Goal: Information Seeking & Learning: Learn about a topic

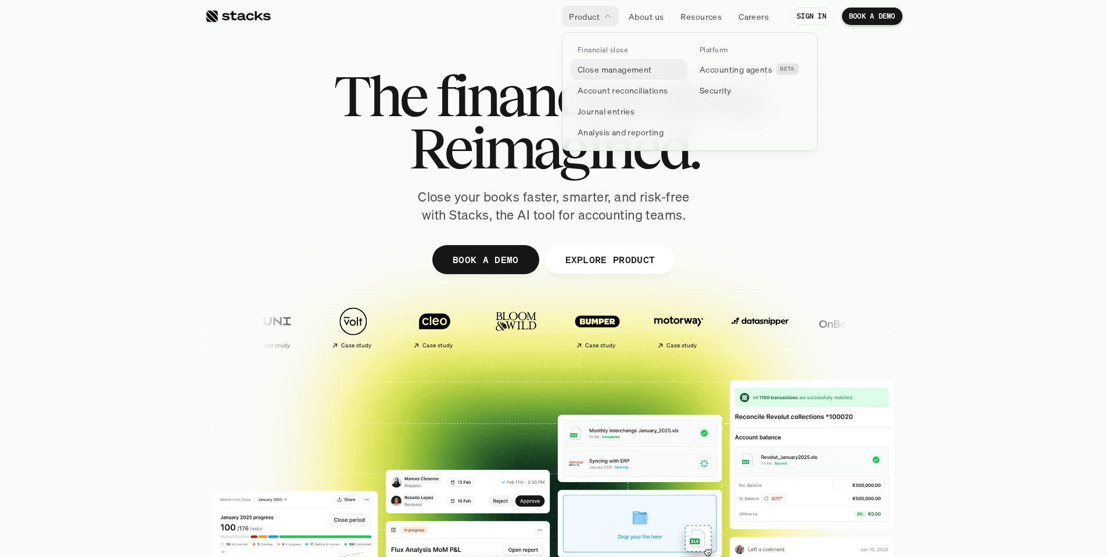
click at [607, 71] on p "Close management" at bounding box center [615, 69] width 74 height 12
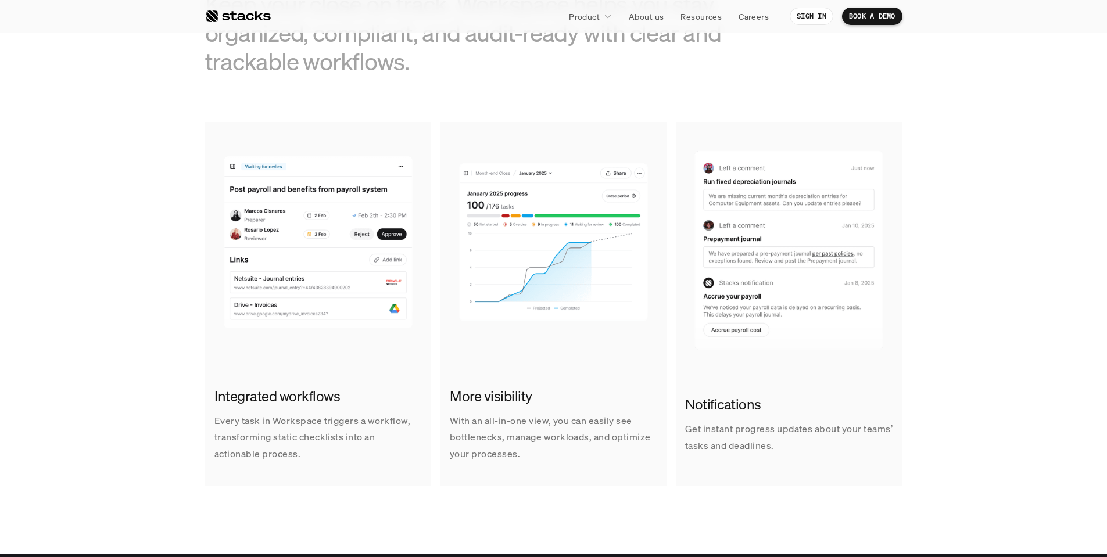
scroll to position [697, 0]
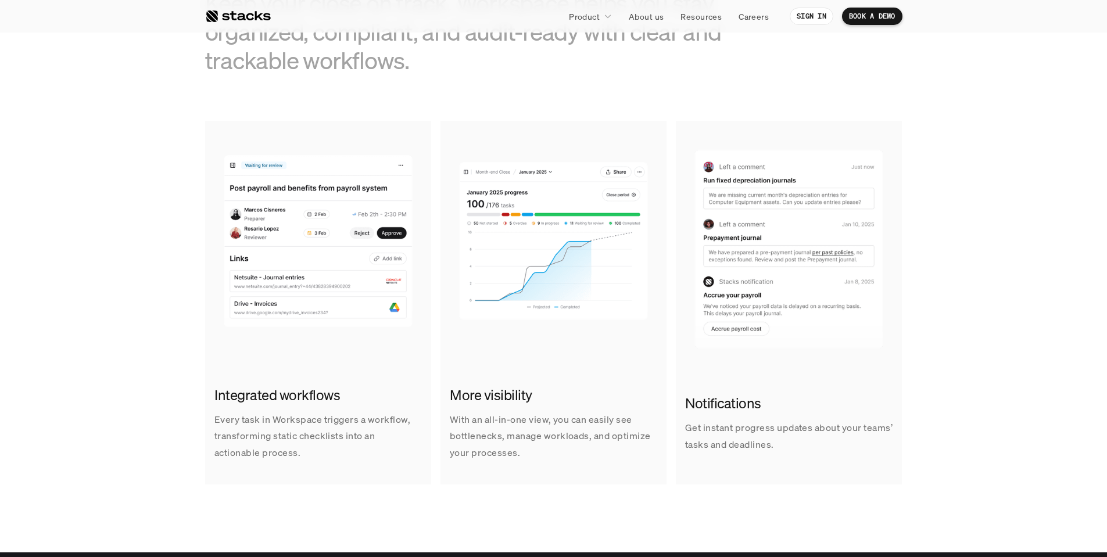
click at [1008, 222] on section "CLOSE MANAGEMENT Close with confidence Keep your close on track. Workspace help…" at bounding box center [553, 207] width 1107 height 691
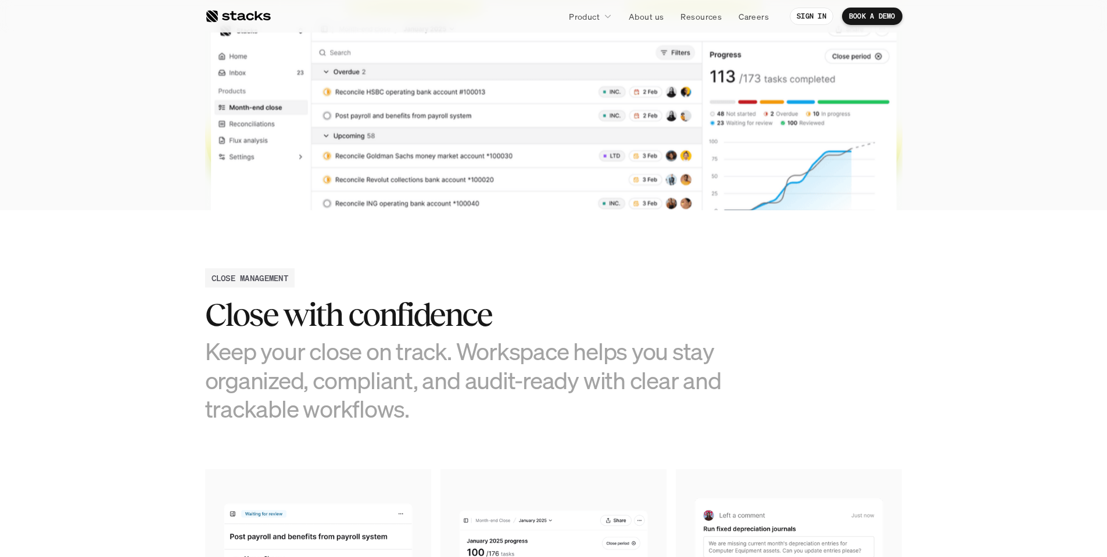
scroll to position [0, 0]
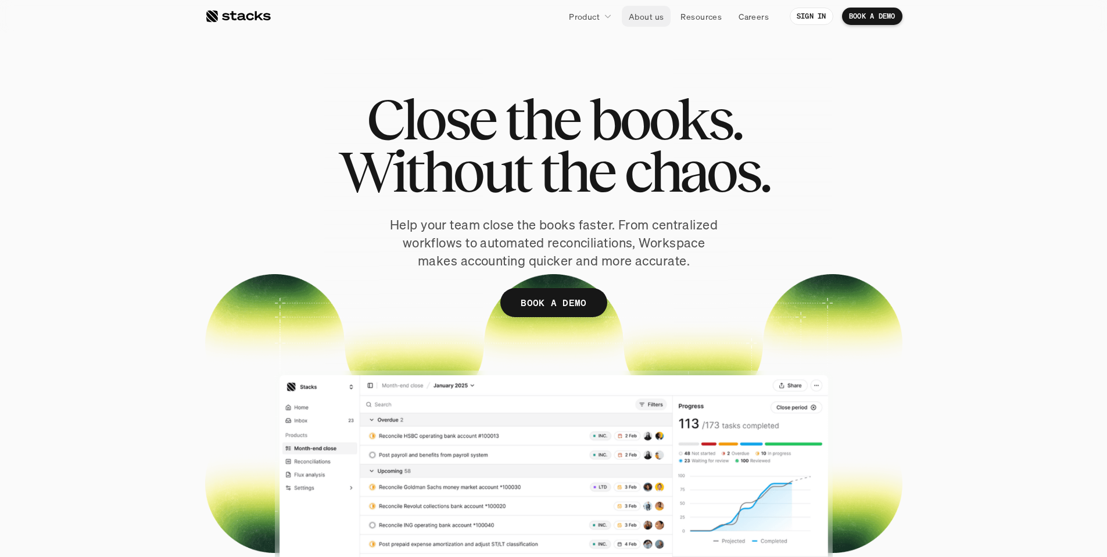
click at [657, 19] on p "About us" at bounding box center [646, 16] width 35 height 12
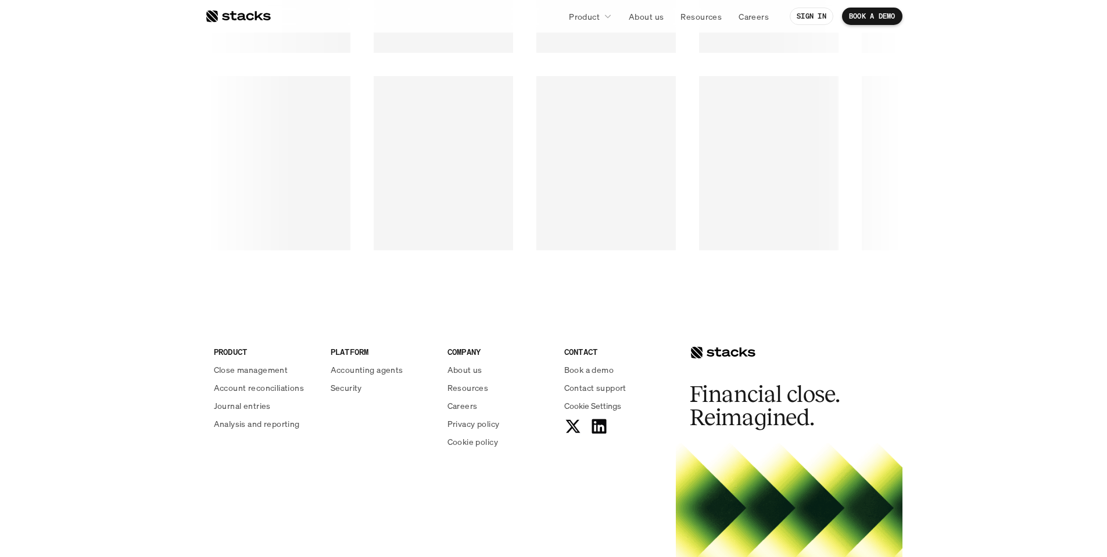
scroll to position [1977, 0]
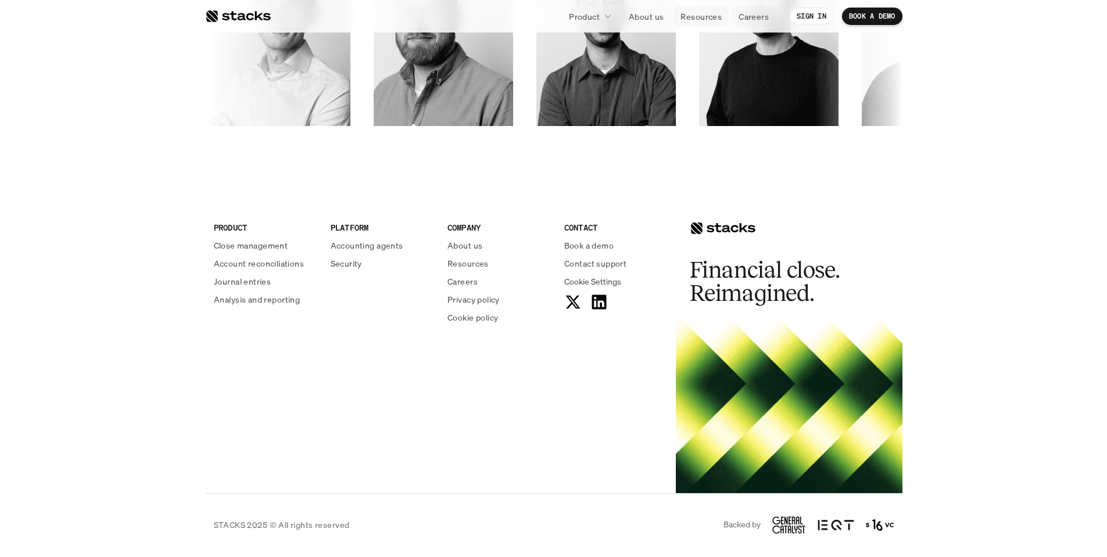
click at [682, 19] on p "Resources" at bounding box center [701, 16] width 41 height 12
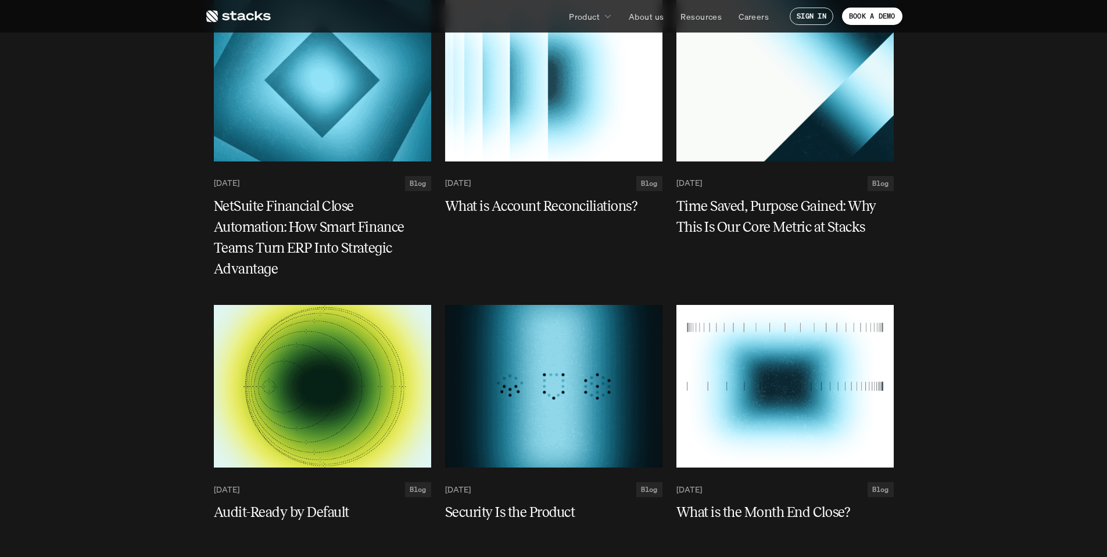
scroll to position [1743, 0]
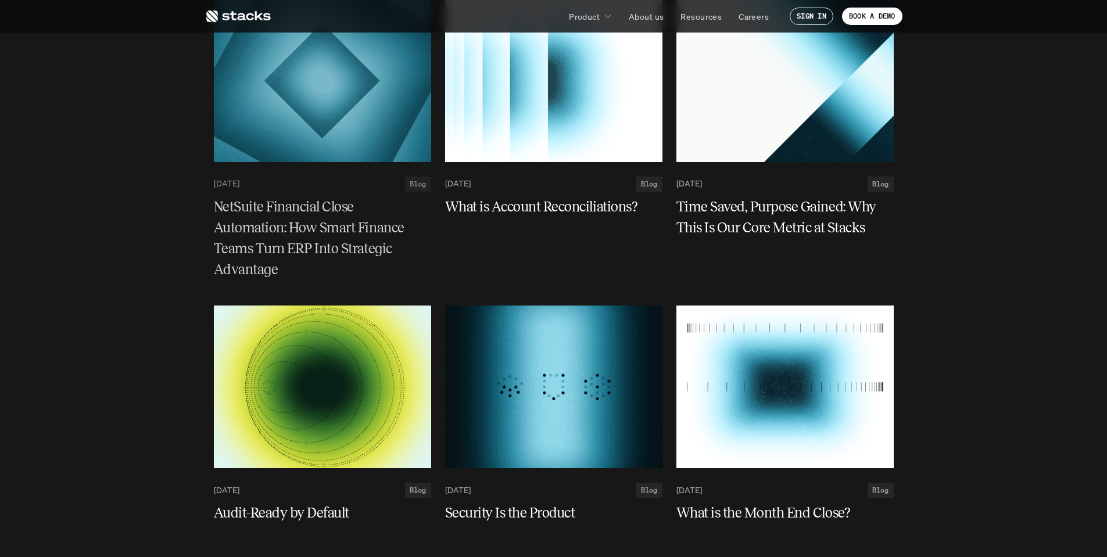
click at [246, 257] on h5 "NetSuite Financial Close Automation: How Smart Finance Teams Turn ERP Into Stra…" at bounding box center [315, 238] width 203 height 84
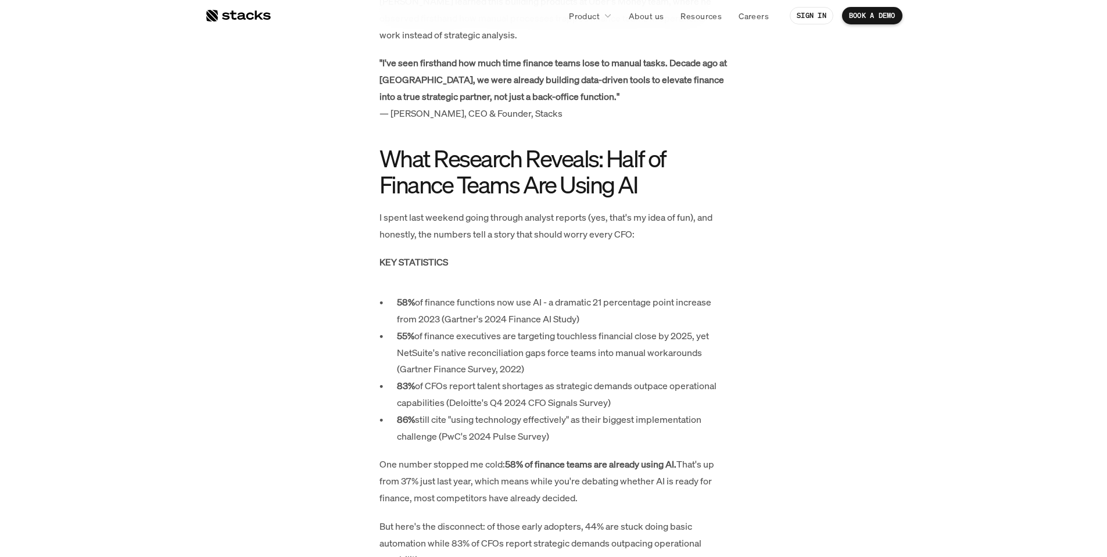
scroll to position [1395, 0]
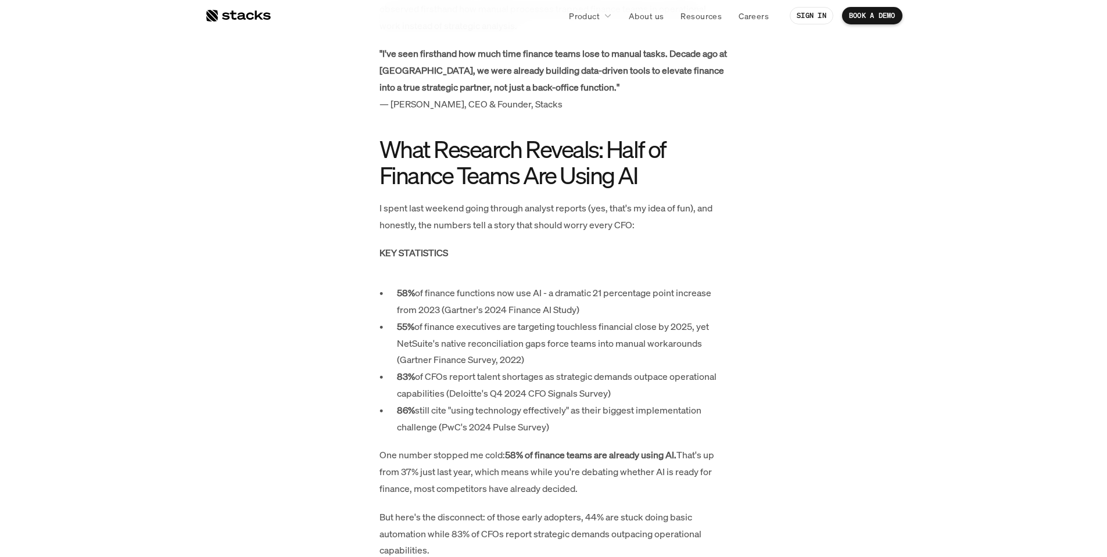
drag, startPoint x: 974, startPoint y: 109, endPoint x: 967, endPoint y: 99, distance: 12.1
